Goal: Check status: Check status

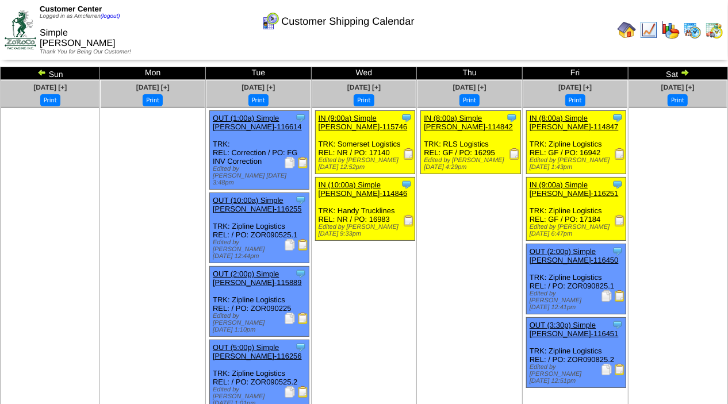
click at [684, 71] on img at bounding box center [685, 72] width 9 height 9
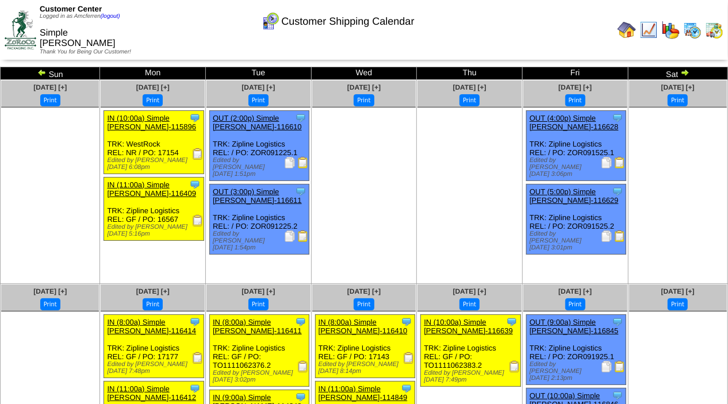
click at [684, 71] on img at bounding box center [685, 72] width 9 height 9
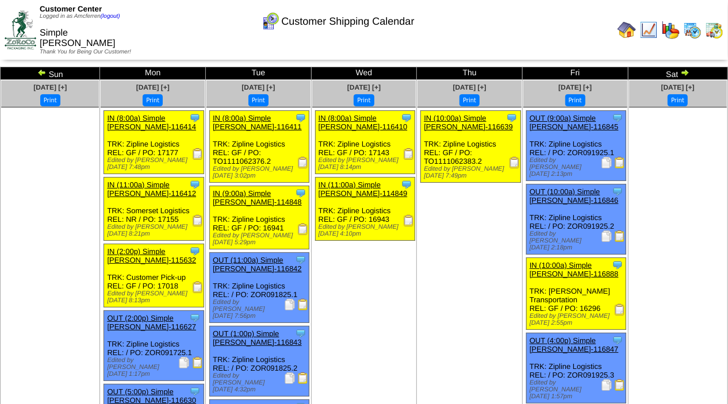
click at [685, 71] on img at bounding box center [685, 72] width 9 height 9
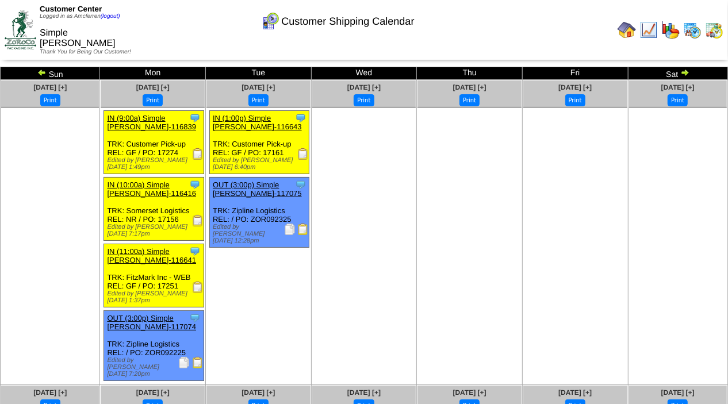
click at [686, 72] on img at bounding box center [685, 72] width 9 height 9
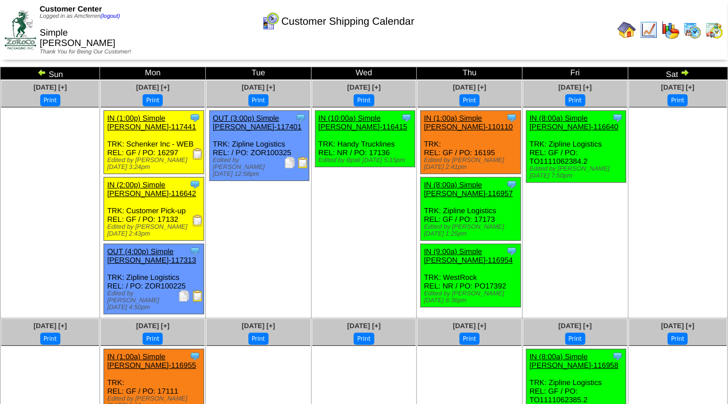
click at [684, 74] on img at bounding box center [685, 72] width 9 height 9
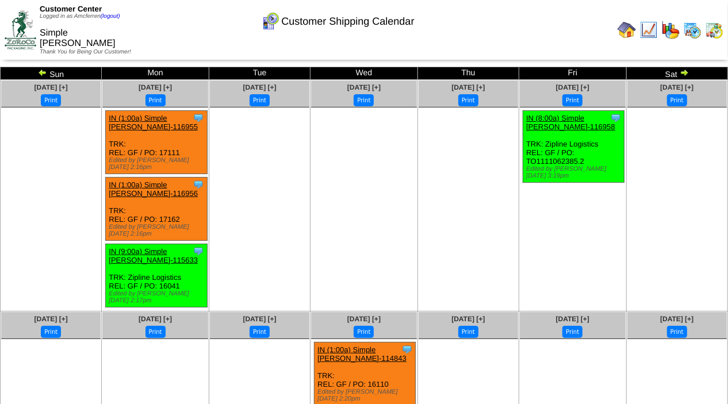
click at [683, 74] on img at bounding box center [684, 72] width 9 height 9
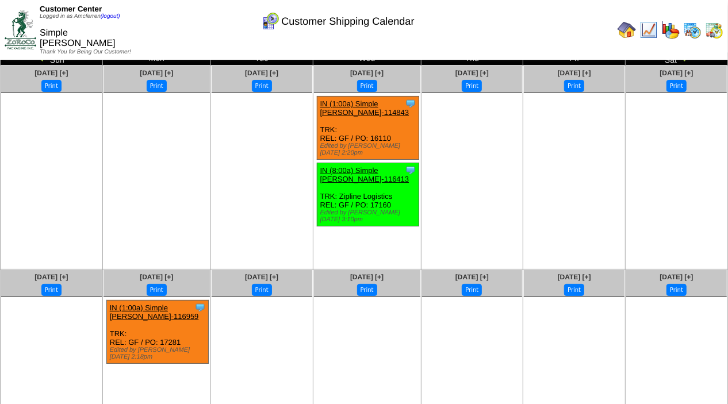
scroll to position [14, 0]
